Goal: Task Accomplishment & Management: Complete application form

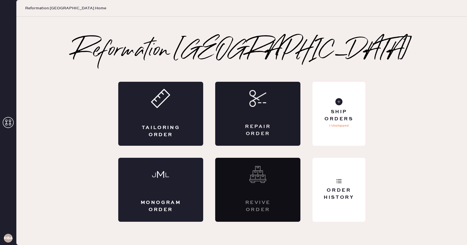
click at [254, 122] on div "Repair Order" at bounding box center [257, 114] width 85 height 64
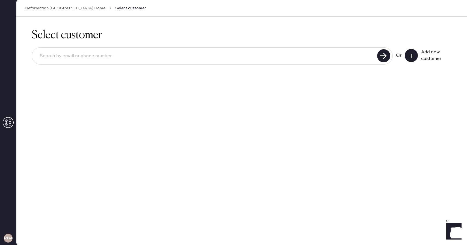
click at [215, 54] on input at bounding box center [205, 56] width 340 height 13
type input "jiaxingd"
click at [408, 58] on button at bounding box center [411, 55] width 13 height 13
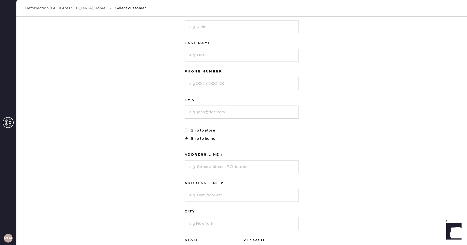
scroll to position [43, 0]
click at [241, 24] on input at bounding box center [242, 25] width 114 height 13
type input "jiaxing"
click at [232, 51] on input at bounding box center [242, 54] width 114 height 13
type input "dong"
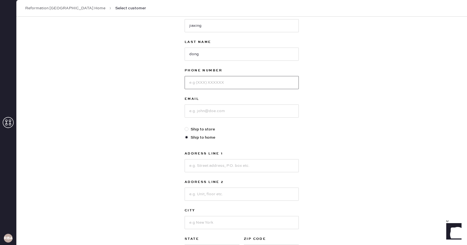
click at [226, 80] on input at bounding box center [242, 82] width 114 height 13
type input "6179877722"
click at [218, 111] on input at bounding box center [242, 110] width 114 height 13
type input "[EMAIL_ADDRESS][DOMAIN_NAME]"
click at [215, 165] on input at bounding box center [242, 165] width 114 height 13
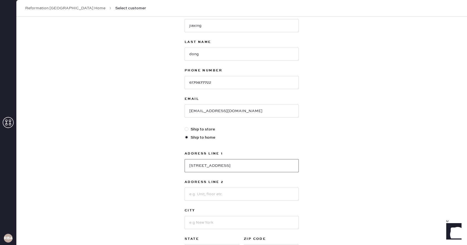
type input "[STREET_ADDRESS]"
type input "quincy"
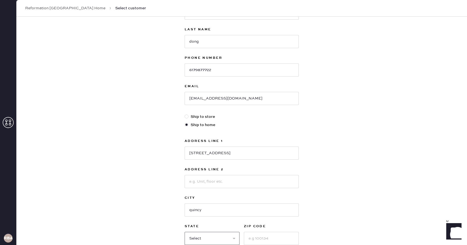
select select "MA"
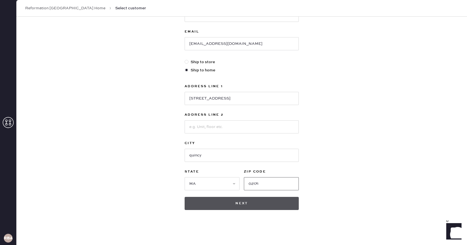
type input "02171"
click at [222, 204] on button "Next" at bounding box center [242, 203] width 114 height 13
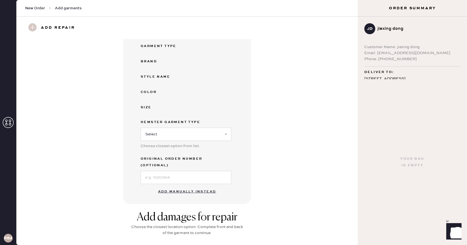
scroll to position [84, 0]
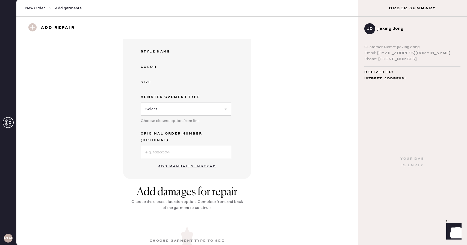
click at [193, 161] on button "Add manually instead" at bounding box center [187, 166] width 65 height 11
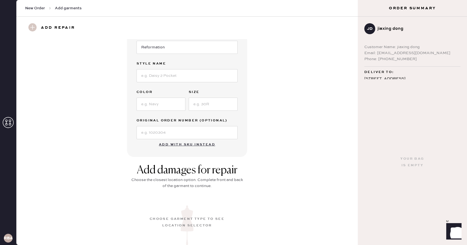
scroll to position [72, 0]
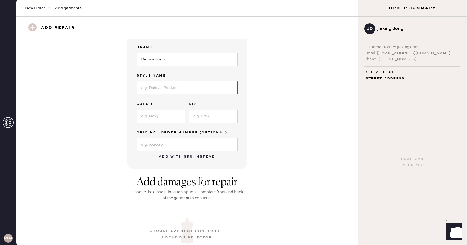
click at [176, 88] on input at bounding box center [187, 87] width 101 height 13
type input "Gene Dress"
click at [159, 114] on input at bounding box center [161, 116] width 49 height 13
type input "[PERSON_NAME]"
click at [199, 117] on input at bounding box center [213, 116] width 49 height 13
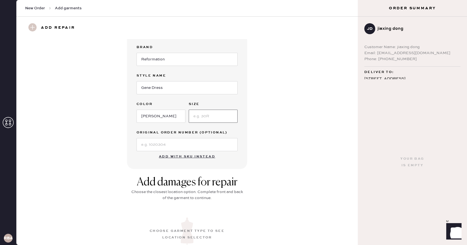
type input "4"
type input "004"
click at [276, 107] on div "Garment details Garment Type Select Basic Skirt Jeans Leggings Pants Shorts Bas…" at bounding box center [187, 68] width 322 height 202
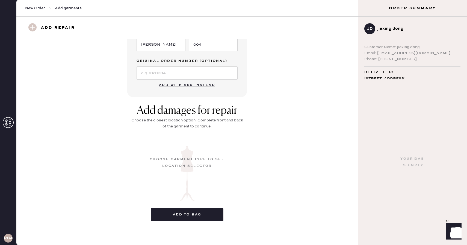
scroll to position [0, 0]
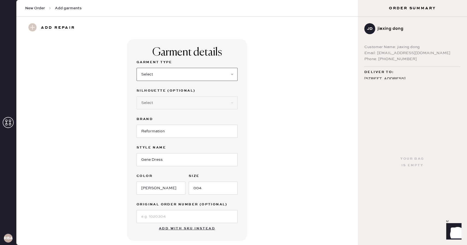
click at [199, 78] on select "Select Basic Skirt Jeans Leggings Pants Shorts Basic Sleeved Dress Basic Sleeve…" at bounding box center [187, 74] width 101 height 13
select select "8"
click at [137, 68] on select "Select Basic Skirt Jeans Leggings Pants Shorts Basic Sleeved Dress Basic Sleeve…" at bounding box center [187, 74] width 101 height 13
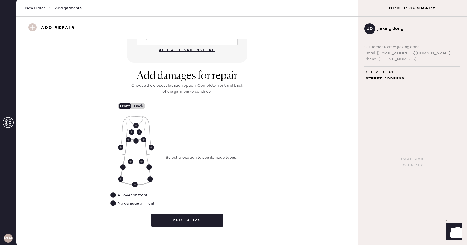
scroll to position [184, 0]
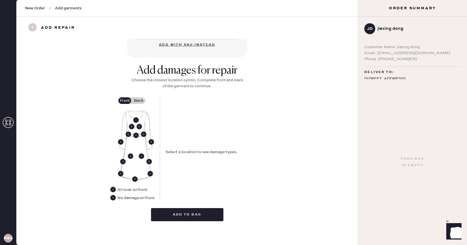
click at [136, 120] on use at bounding box center [135, 119] width 5 height 5
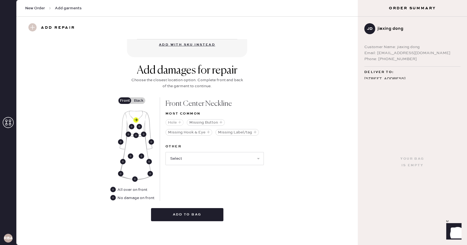
click at [178, 122] on icon "button" at bounding box center [179, 121] width 3 height 3
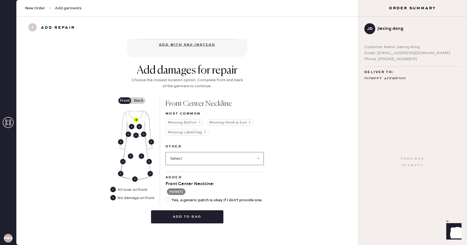
click at [204, 154] on select "Select Broken / Ripped Hem Broken Beads Broken Belt Loop Broken Button Broken C…" at bounding box center [215, 158] width 98 height 13
select select "1644"
click at [166, 152] on select "Select Broken / Ripped Hem Broken Beads Broken Belt Loop Broken Button Broken C…" at bounding box center [215, 158] width 98 height 13
select select
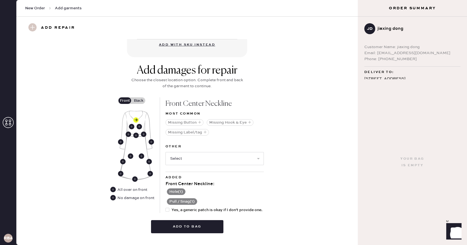
click at [274, 190] on div "Add damages for repair Choose the closest location option. Complete front and b…" at bounding box center [187, 150] width 322 height 173
click at [168, 210] on div at bounding box center [168, 210] width 4 height 4
click at [166, 207] on input "Yes, a generic patch is okay if I don't provide one." at bounding box center [166, 207] width 0 height 0
checkbox input "true"
click at [143, 98] on label "Back" at bounding box center [139, 100] width 14 height 7
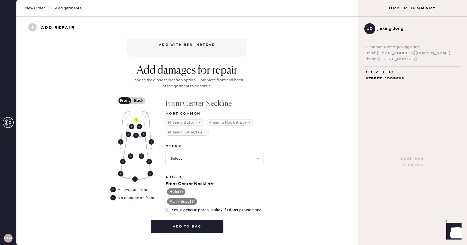
click at [138, 101] on input "Back" at bounding box center [138, 101] width 0 height 0
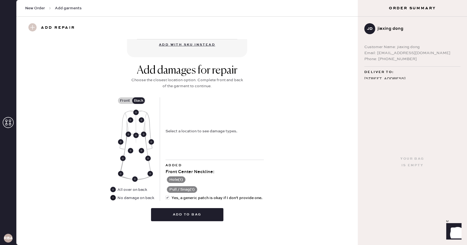
click at [113, 198] on use at bounding box center [112, 197] width 5 height 5
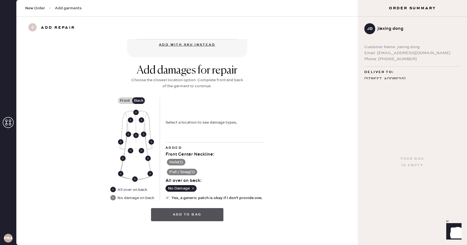
click at [197, 214] on button "Add to bag" at bounding box center [187, 214] width 72 height 13
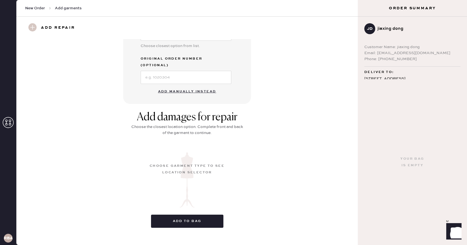
scroll to position [24, 0]
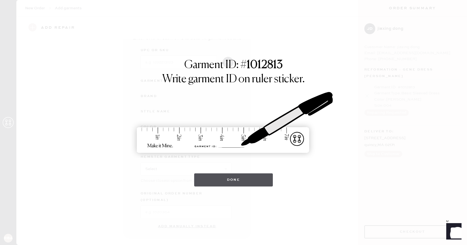
click at [238, 180] on button "Done" at bounding box center [233, 179] width 79 height 13
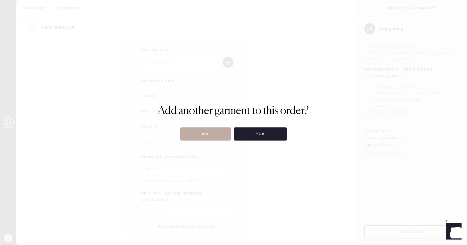
click at [220, 137] on button "No" at bounding box center [205, 133] width 51 height 13
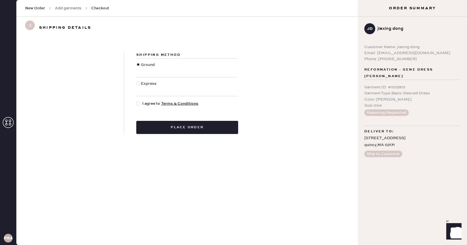
click at [138, 105] on div at bounding box center [139, 104] width 6 height 6
click at [137, 101] on input "I agree to Terms & Conditions" at bounding box center [136, 101] width 0 height 0
checkbox input "true"
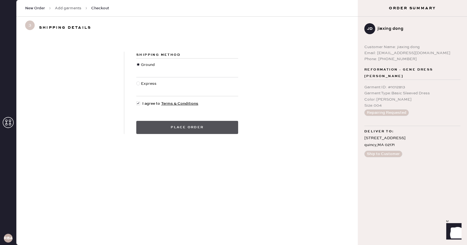
click at [169, 126] on button "Place order" at bounding box center [187, 127] width 102 height 13
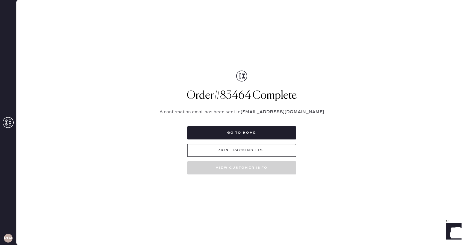
click at [236, 155] on button "Print Packing List" at bounding box center [241, 150] width 109 height 13
click at [273, 149] on button "Print Packing List" at bounding box center [241, 150] width 109 height 13
click at [371, 162] on div "Packing list Order # 83464 Customer information # 89441 jiaxing dong [EMAIL_ADD…" at bounding box center [241, 122] width 451 height 245
